Goal: Task Accomplishment & Management: Manage account settings

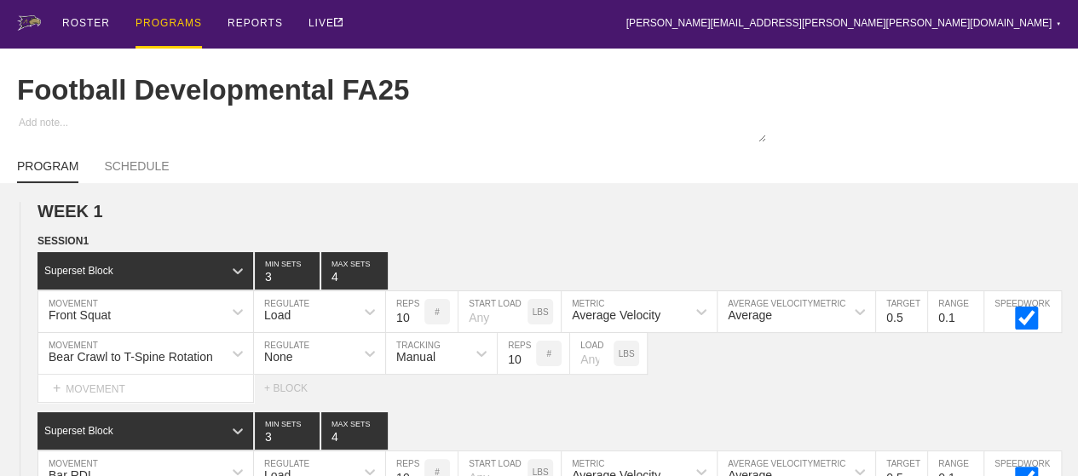
click at [173, 21] on div "PROGRAMS" at bounding box center [168, 24] width 66 height 49
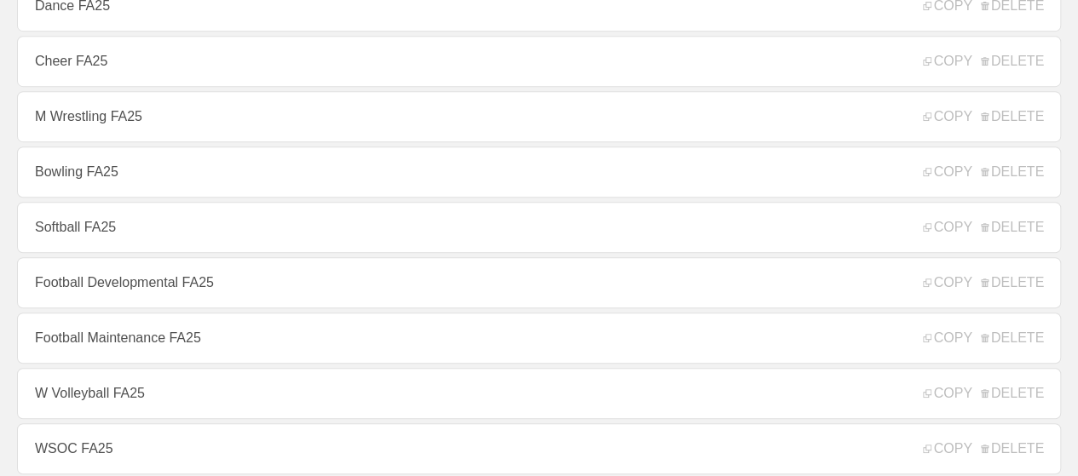
scroll to position [426, 0]
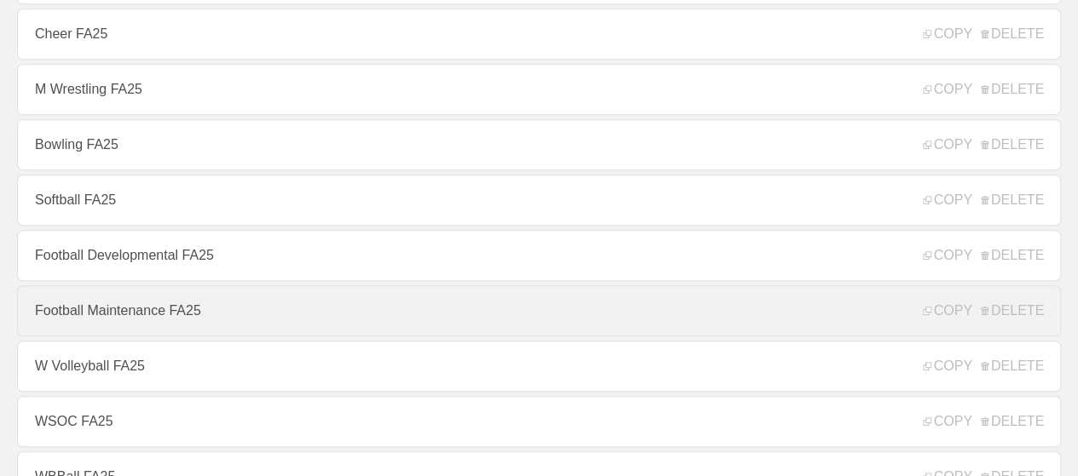
click at [115, 311] on link "Football Maintenance FA25" at bounding box center [538, 310] width 1043 height 51
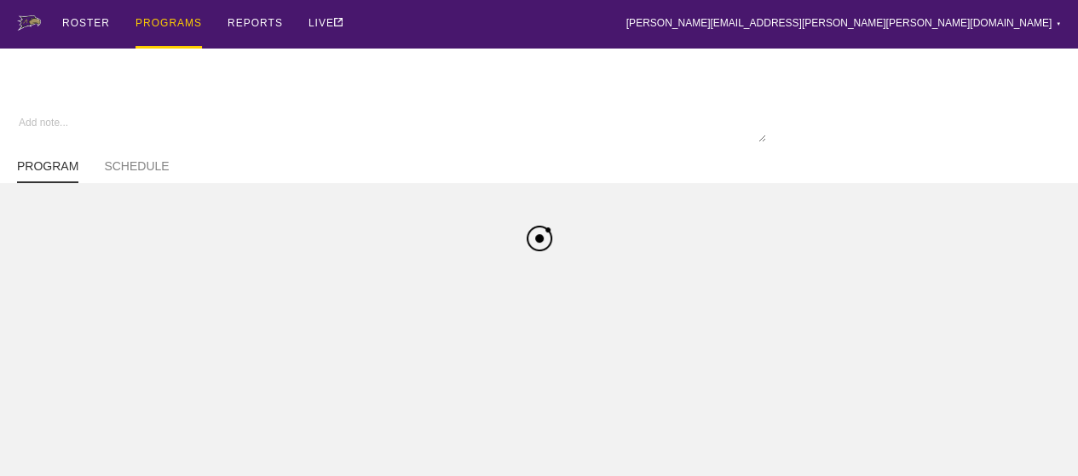
type textarea "x"
type input "Football Maintenance FA25"
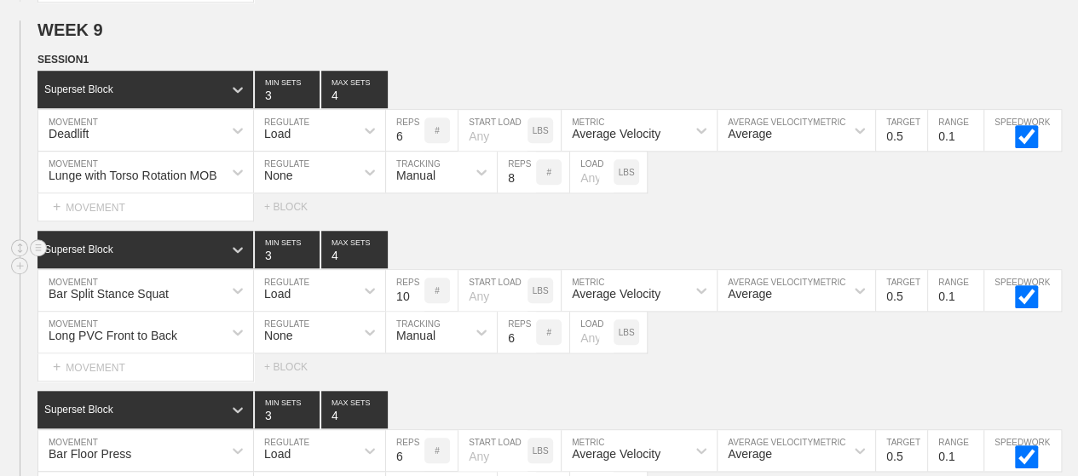
scroll to position [10784, 0]
